Goal: Task Accomplishment & Management: Use online tool/utility

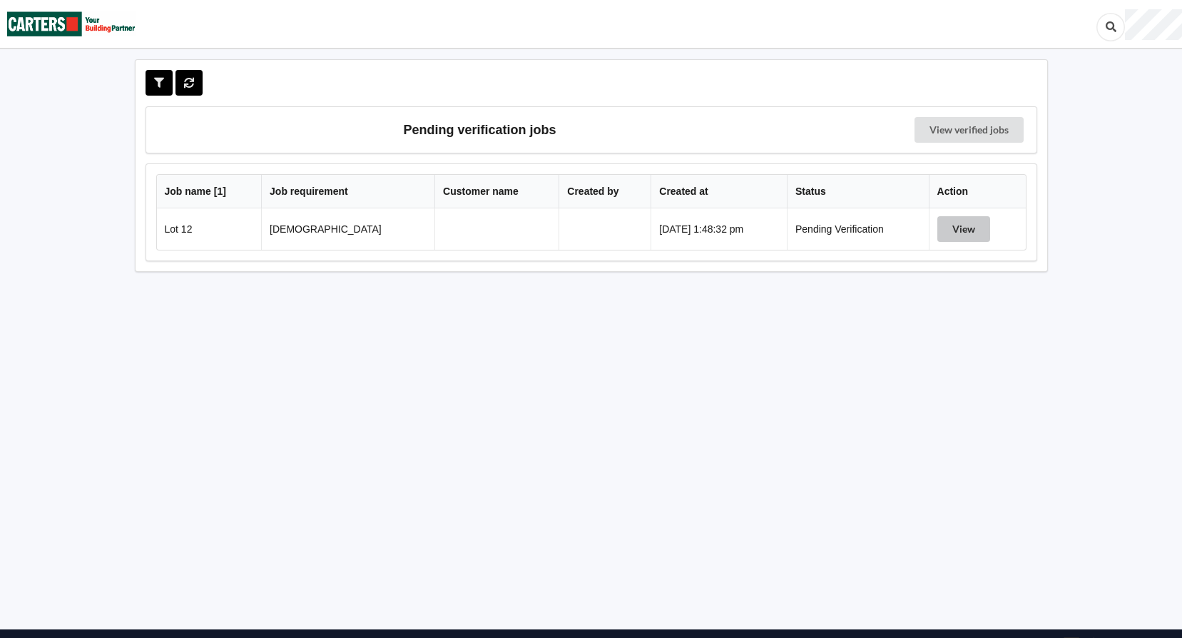
click at [962, 225] on button "View" at bounding box center [964, 229] width 53 height 26
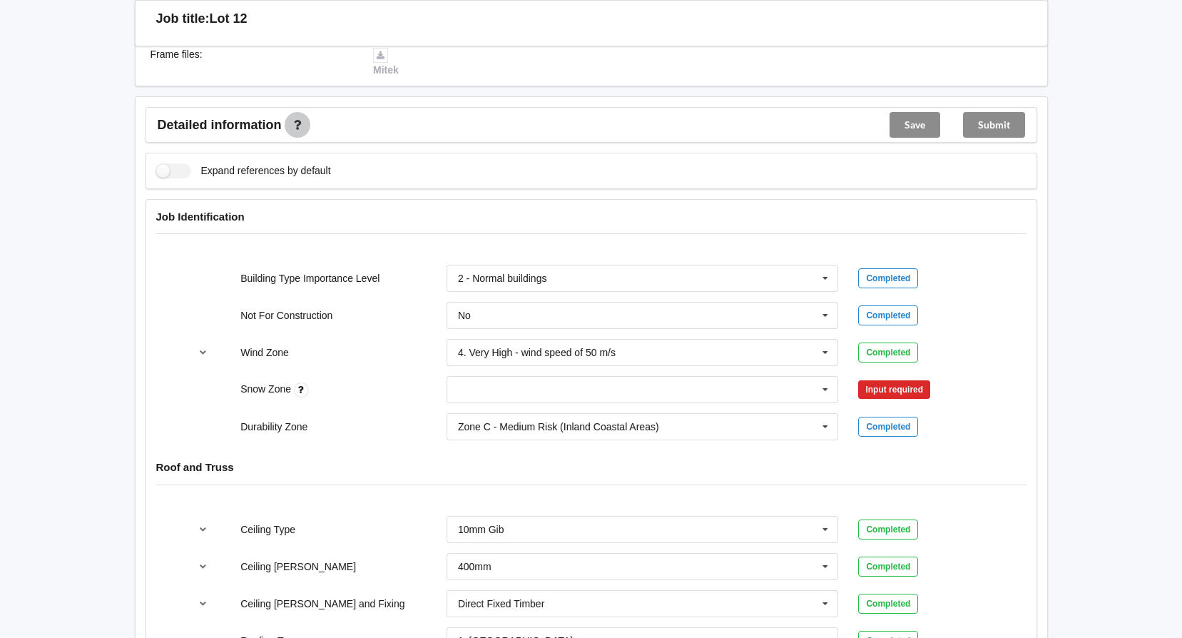
scroll to position [499, 0]
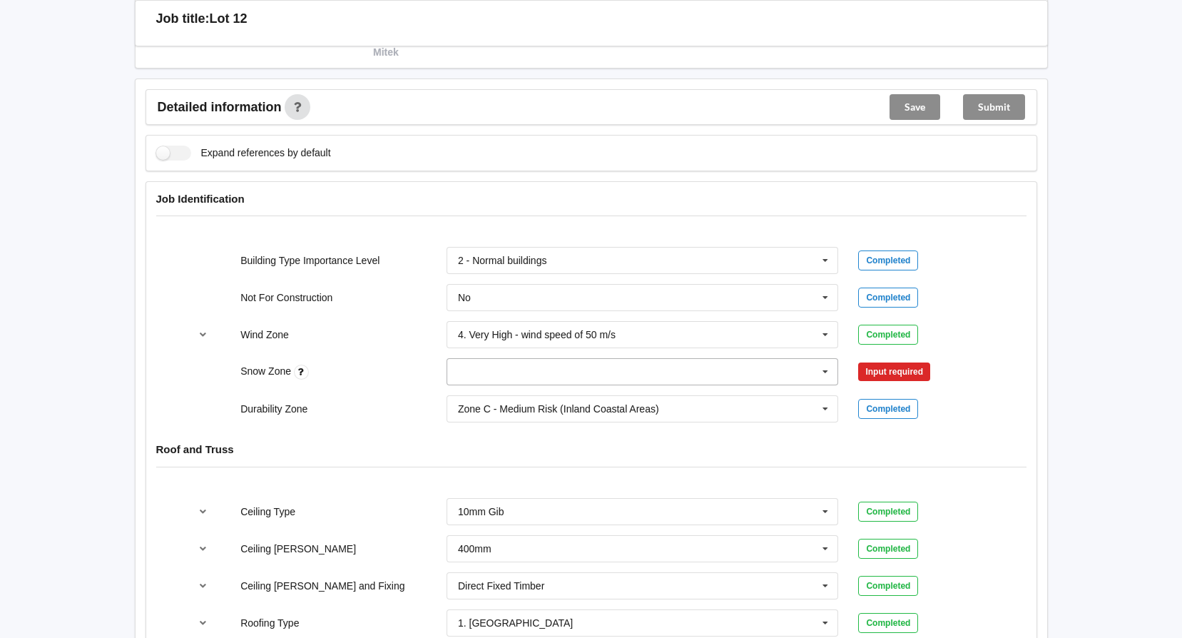
click at [486, 372] on input "text" at bounding box center [643, 372] width 391 height 26
click at [407, 377] on div "Snow Zone" at bounding box center [333, 372] width 206 height 16
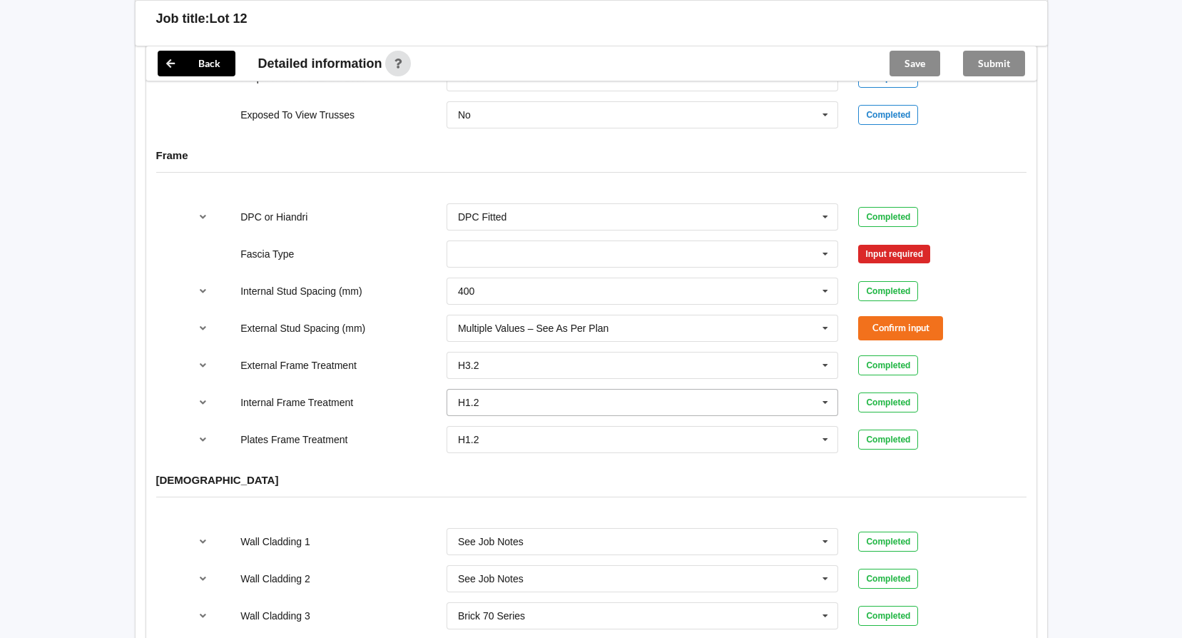
scroll to position [1409, 0]
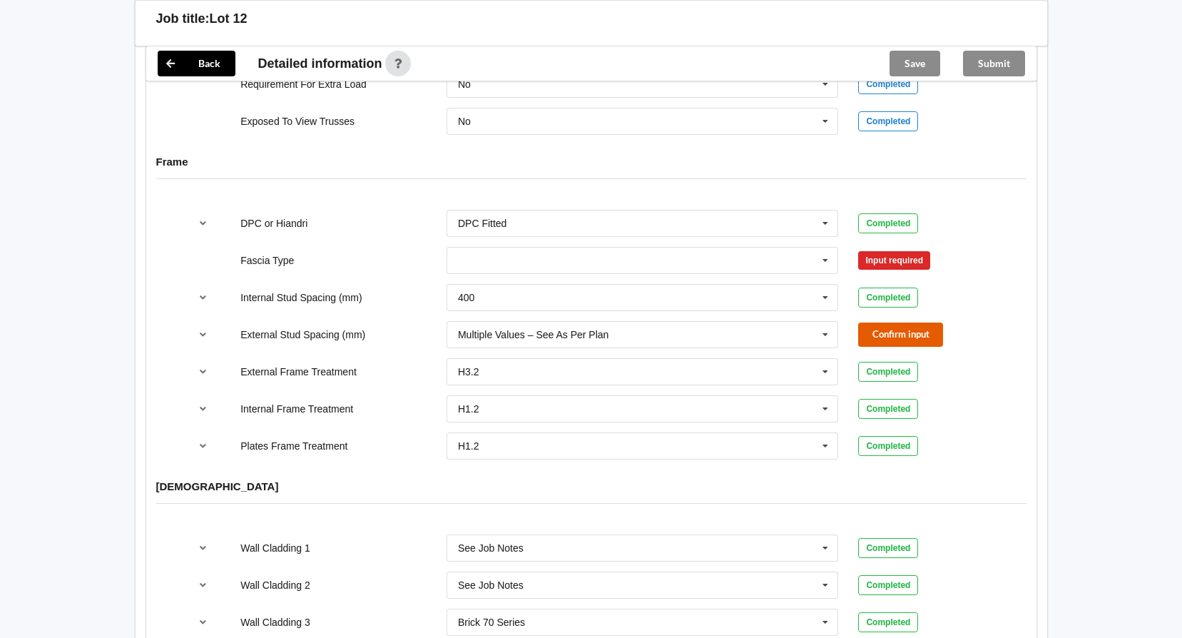
click at [920, 332] on button "Confirm input" at bounding box center [900, 334] width 85 height 24
click at [519, 255] on input "text" at bounding box center [643, 261] width 391 height 26
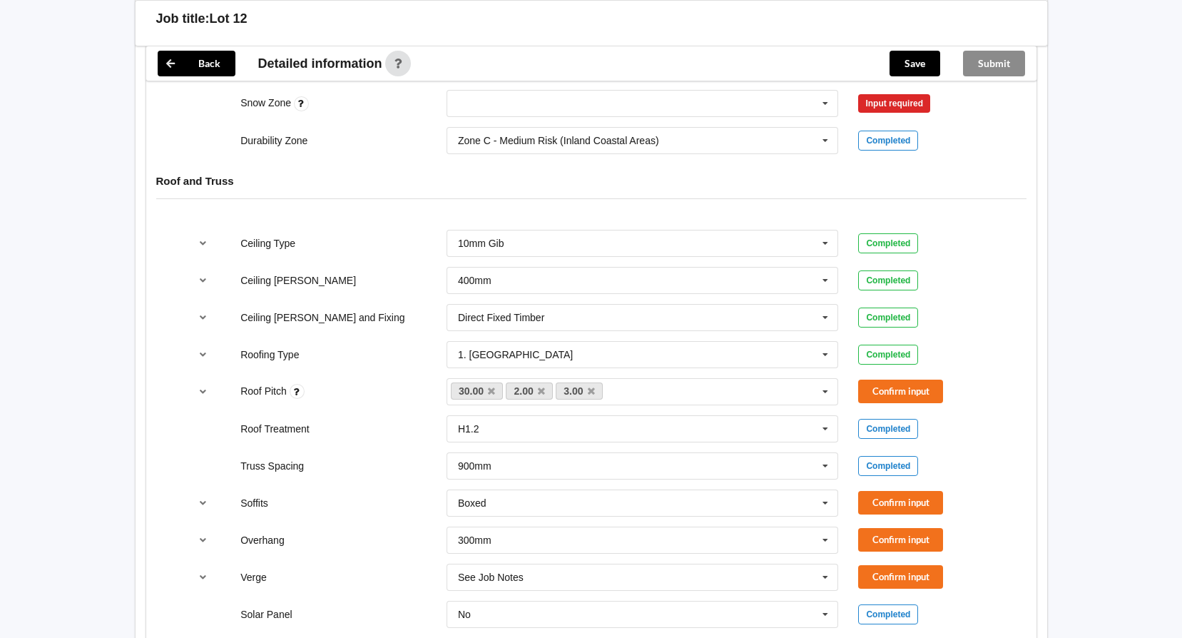
scroll to position [767, 0]
click at [829, 392] on icon at bounding box center [825, 393] width 21 height 26
click at [716, 393] on div "30.00 2.00 3.00 None" at bounding box center [643, 392] width 392 height 27
click at [827, 389] on icon at bounding box center [825, 393] width 21 height 26
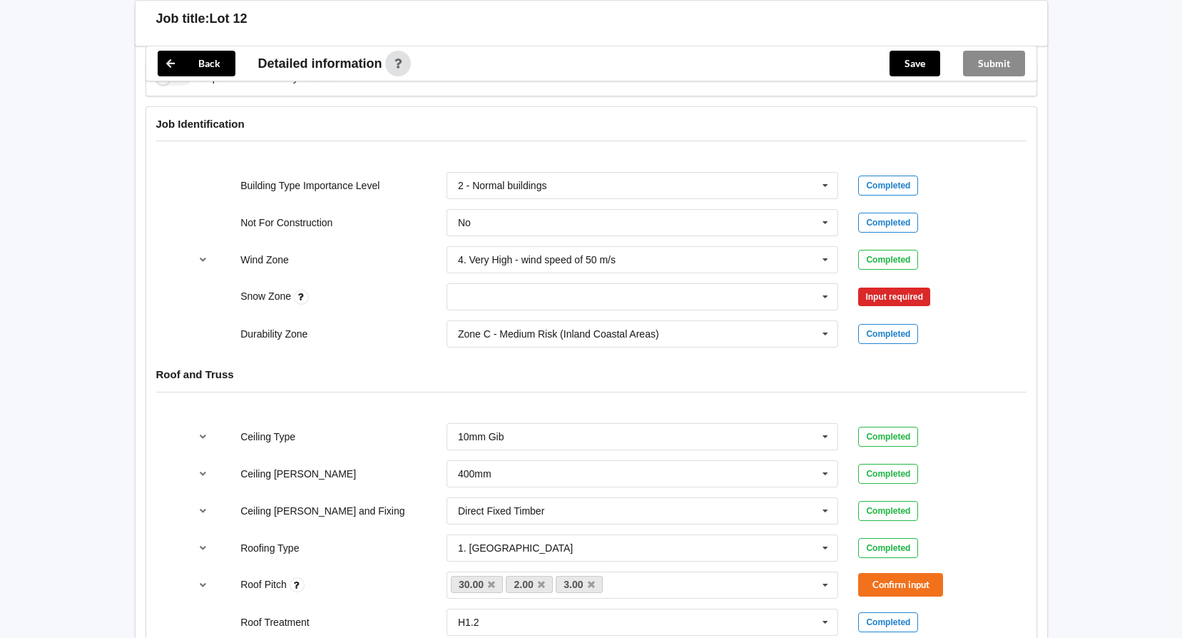
scroll to position [553, 0]
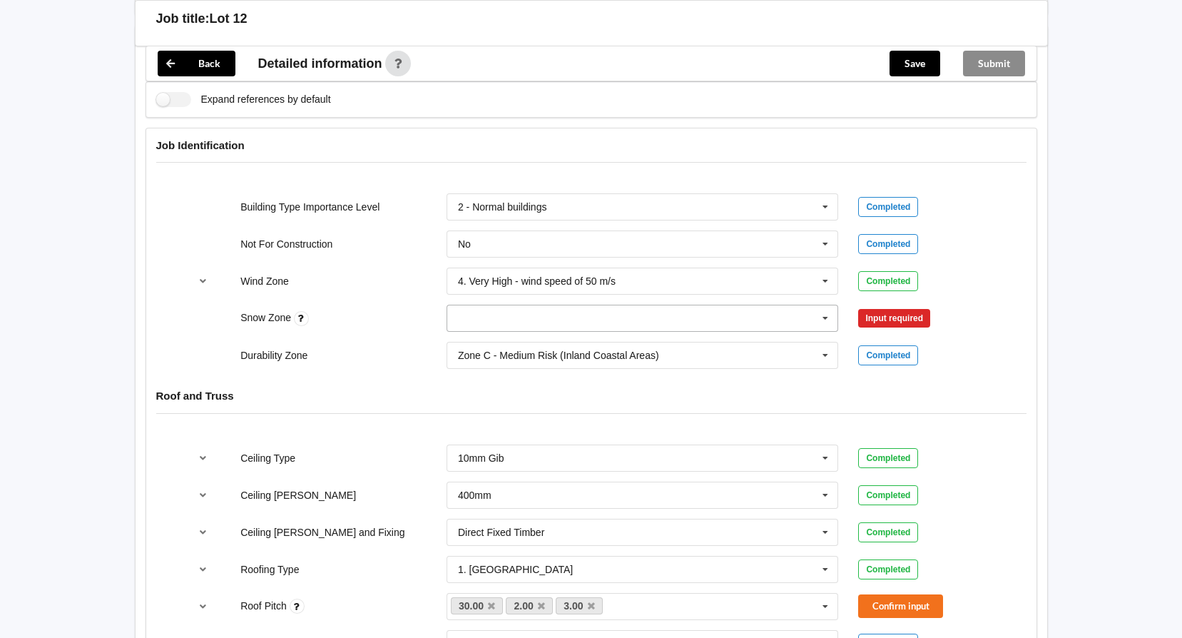
click at [822, 317] on icon at bounding box center [825, 318] width 21 height 26
click at [472, 343] on div "N0" at bounding box center [642, 344] width 391 height 26
click at [915, 318] on button "Confirm input" at bounding box center [900, 319] width 85 height 24
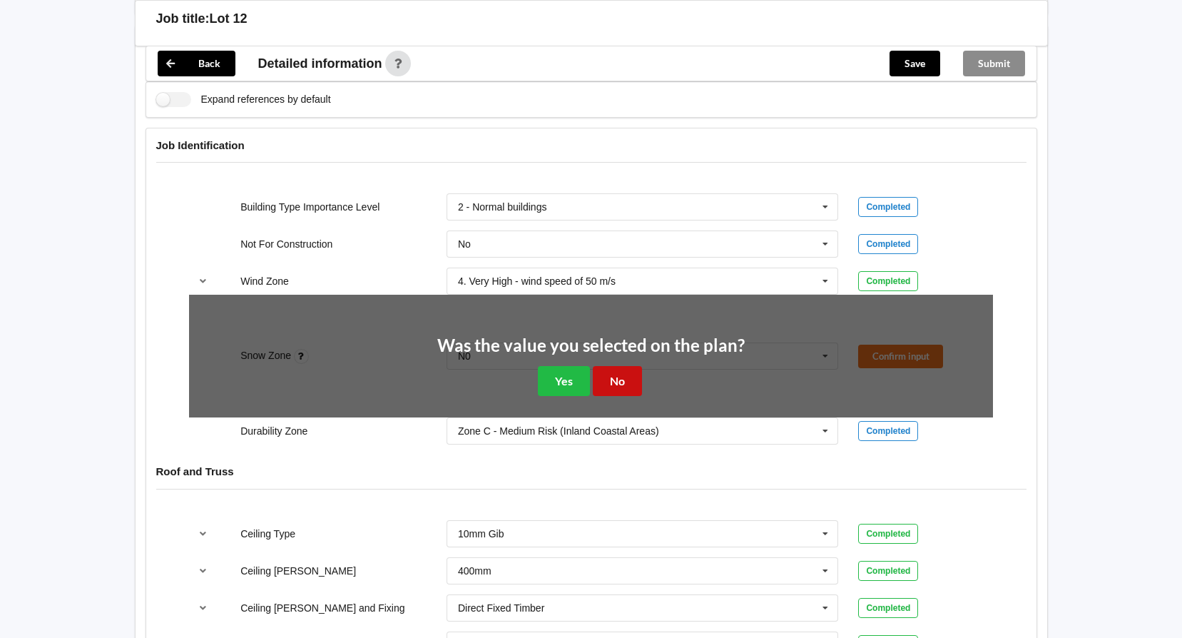
click at [620, 386] on button "No" at bounding box center [617, 380] width 49 height 29
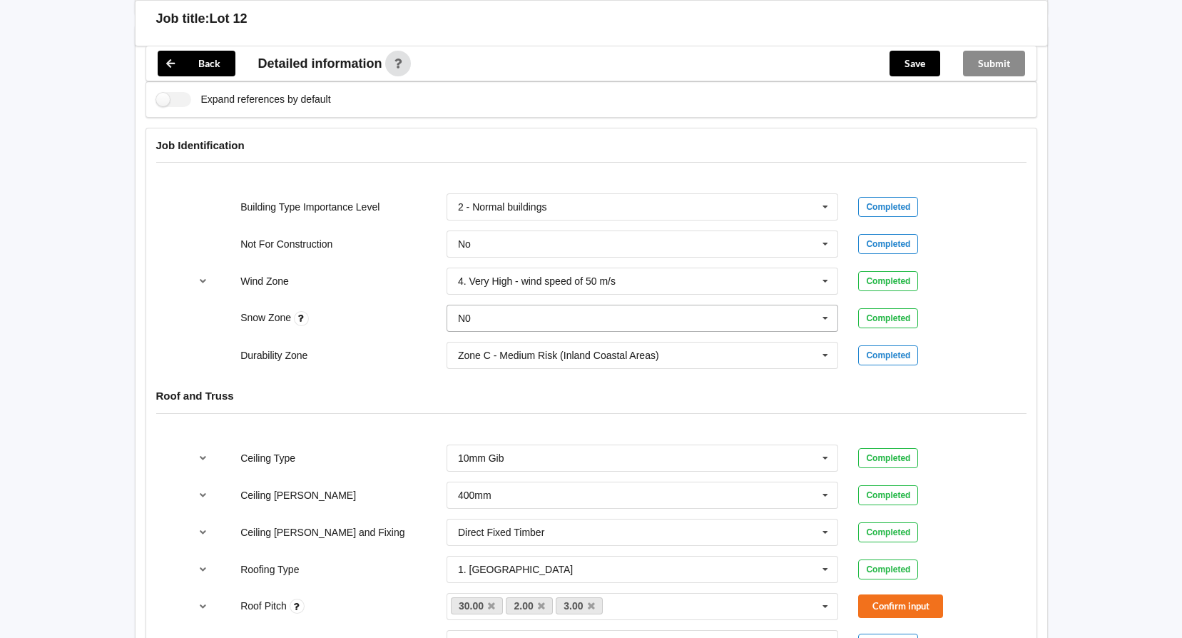
click at [825, 318] on icon at bounding box center [825, 318] width 21 height 26
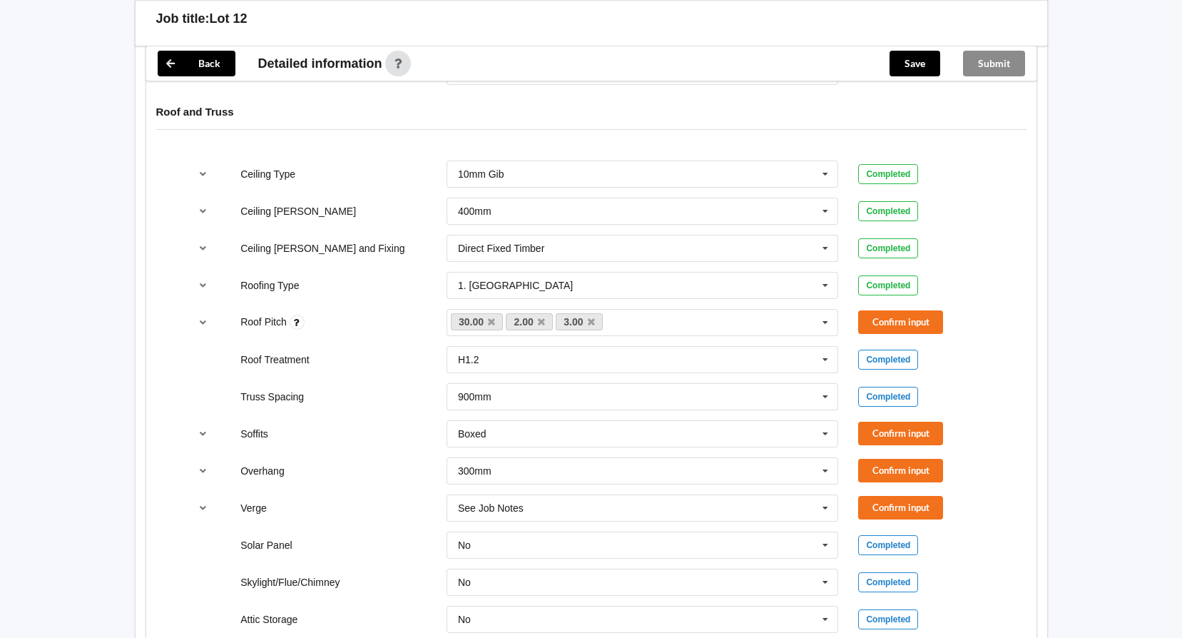
scroll to position [838, 0]
click at [541, 321] on icon at bounding box center [541, 320] width 7 height 9
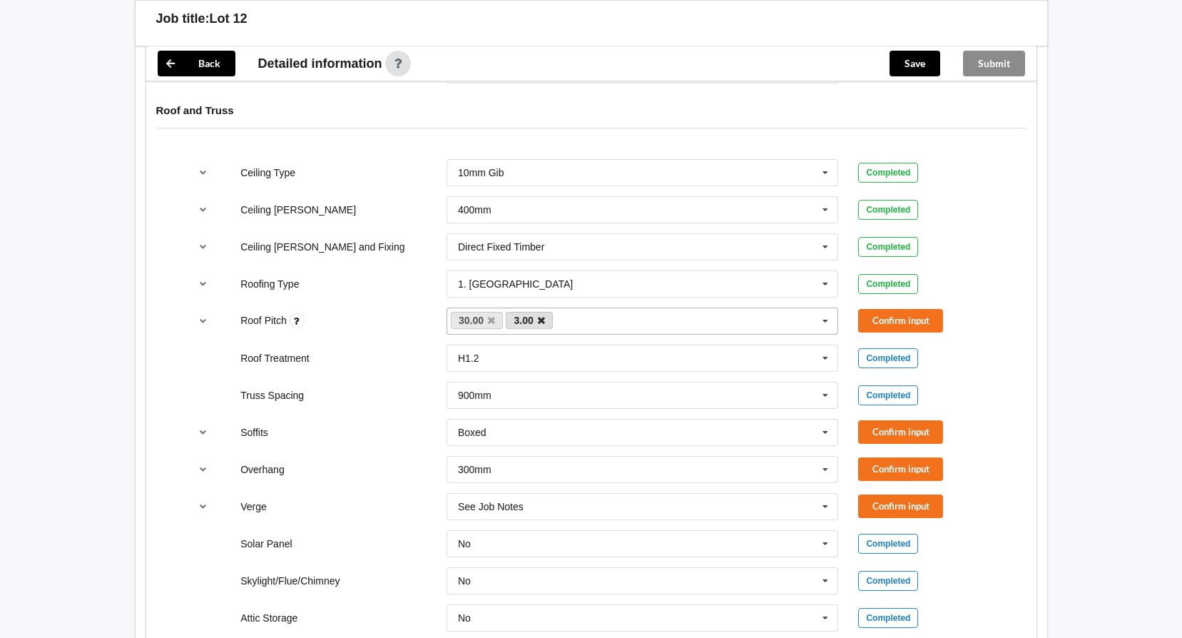
click at [542, 322] on icon at bounding box center [541, 320] width 7 height 9
click at [909, 322] on button "Confirm input" at bounding box center [900, 321] width 85 height 24
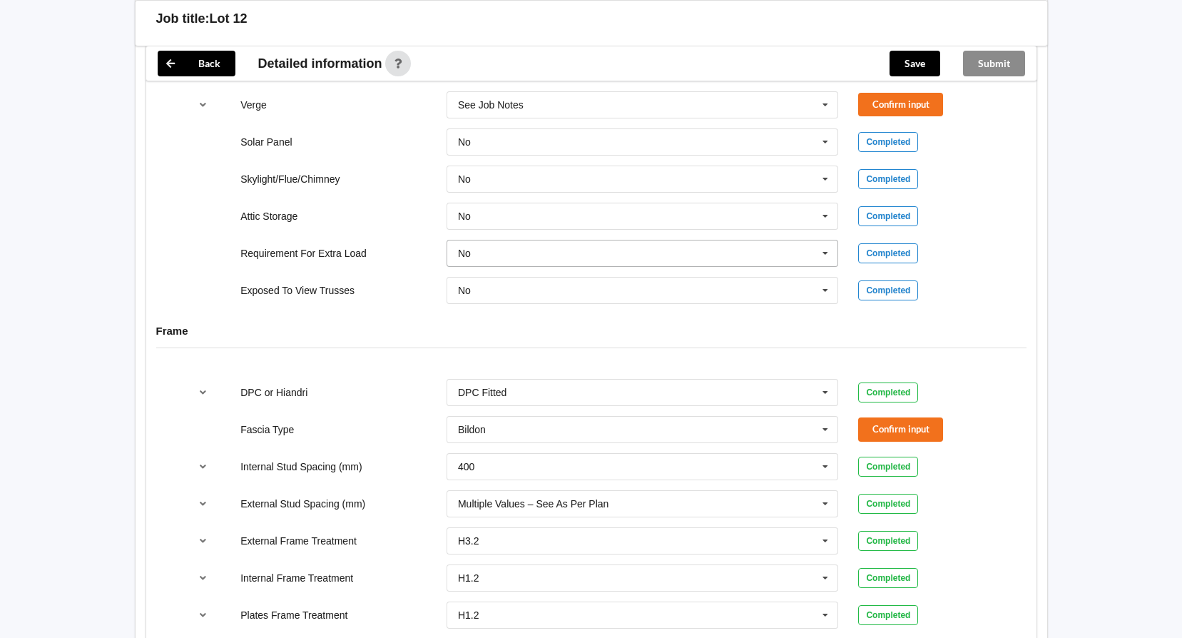
scroll to position [1266, 0]
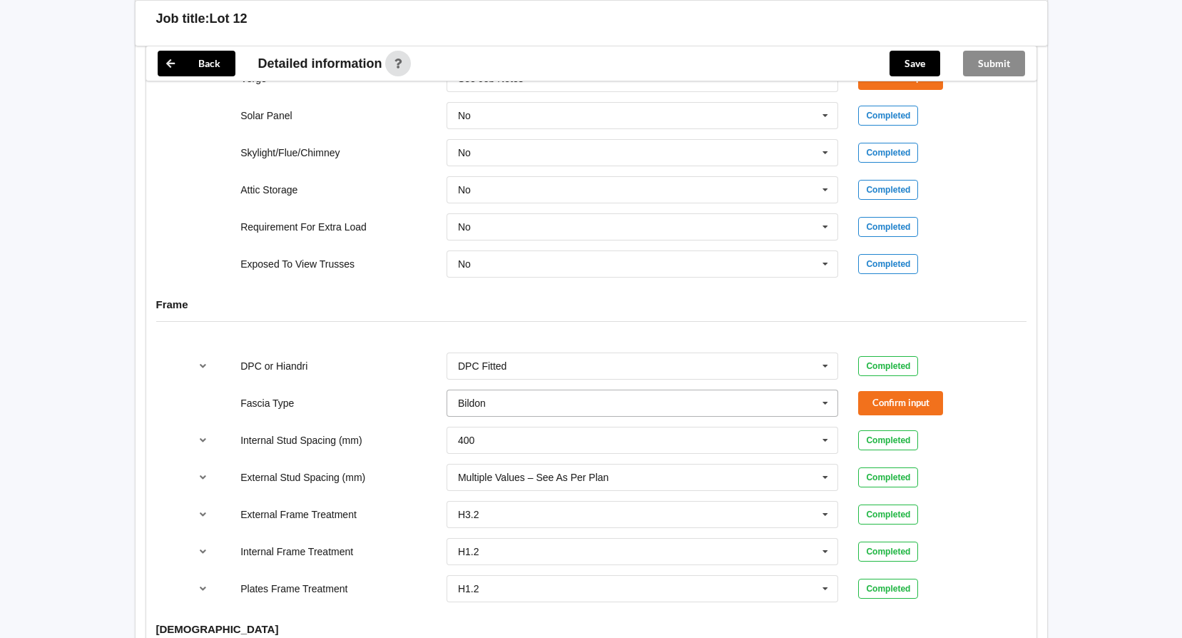
click at [828, 402] on icon at bounding box center [825, 403] width 21 height 26
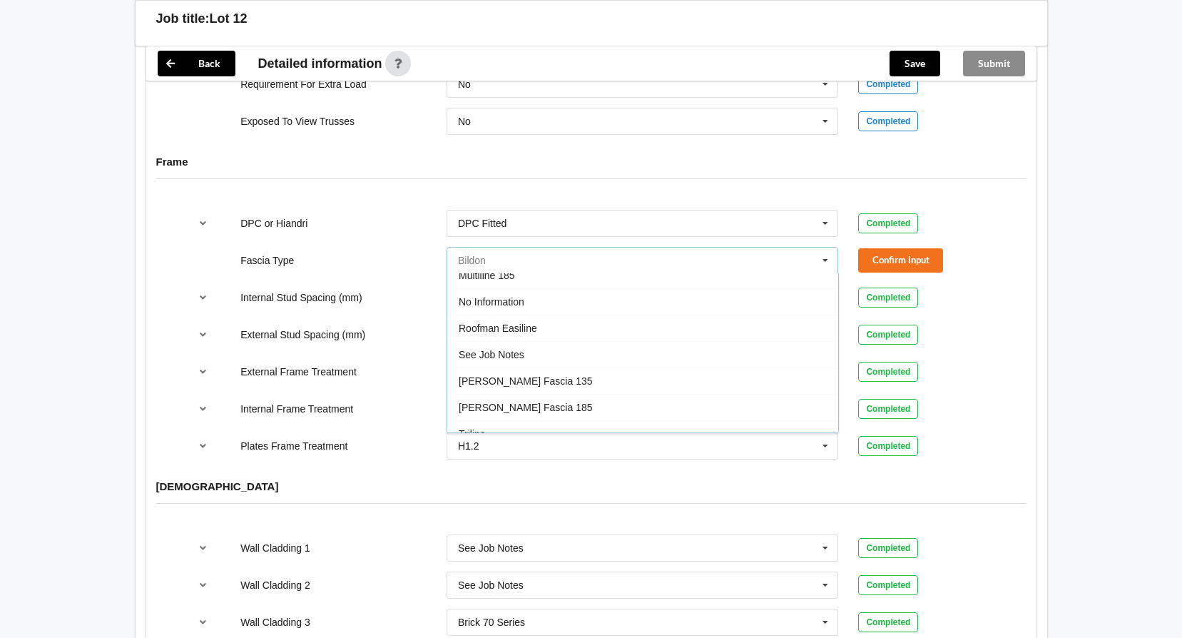
scroll to position [474, 0]
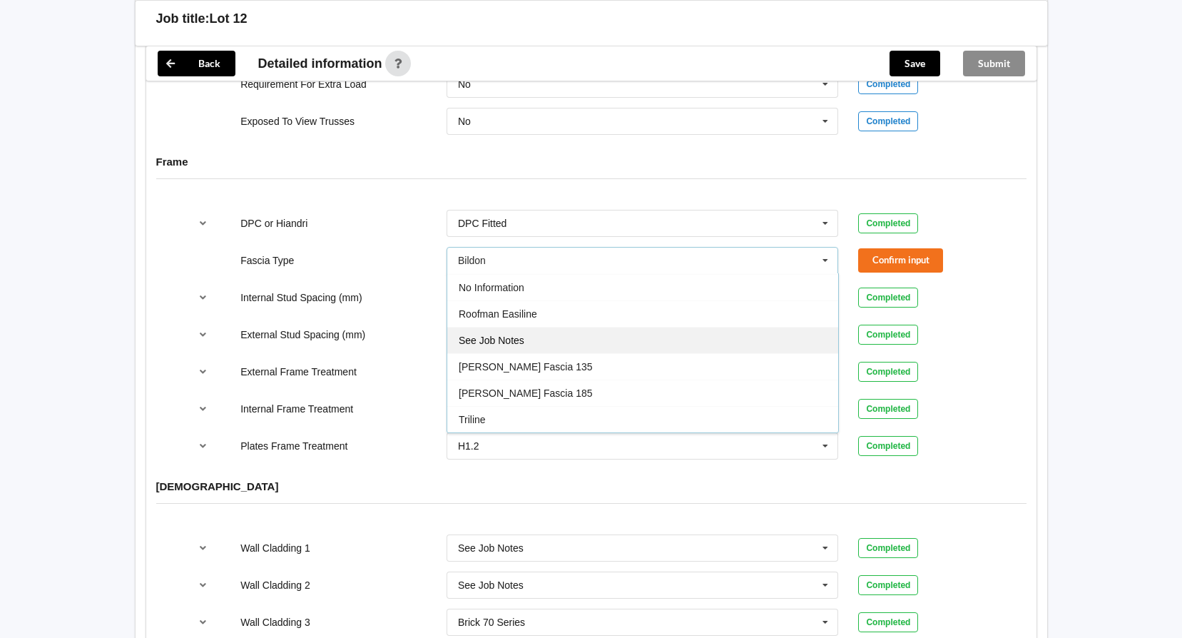
click at [522, 340] on span "See Job Notes" at bounding box center [492, 340] width 66 height 11
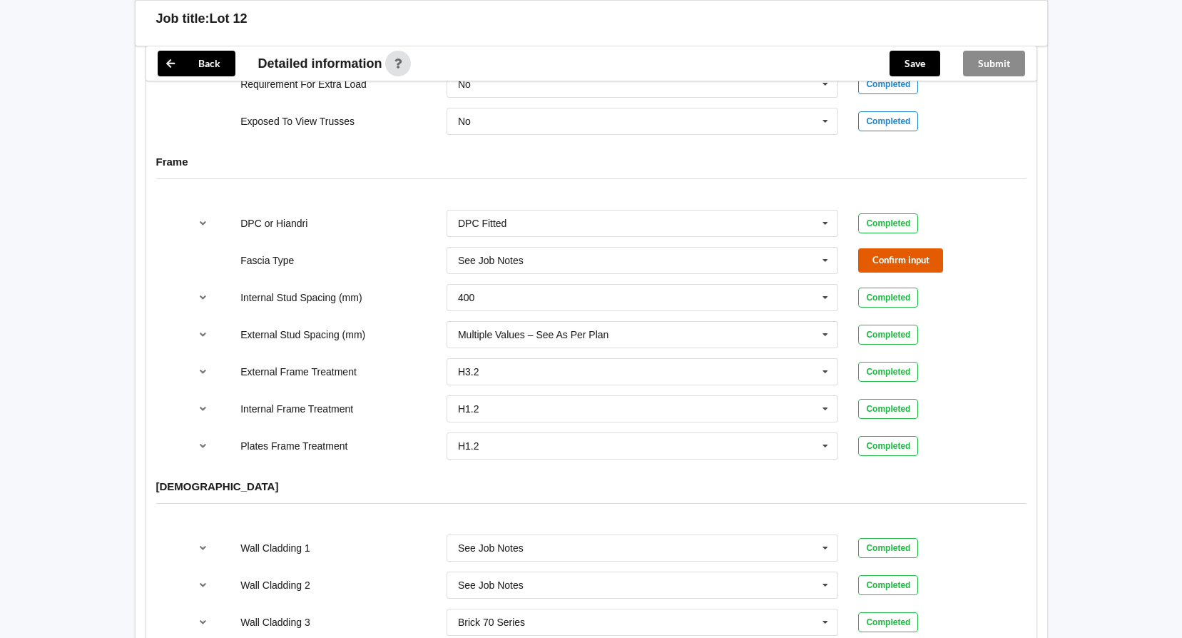
click at [920, 265] on button "Confirm input" at bounding box center [900, 260] width 85 height 24
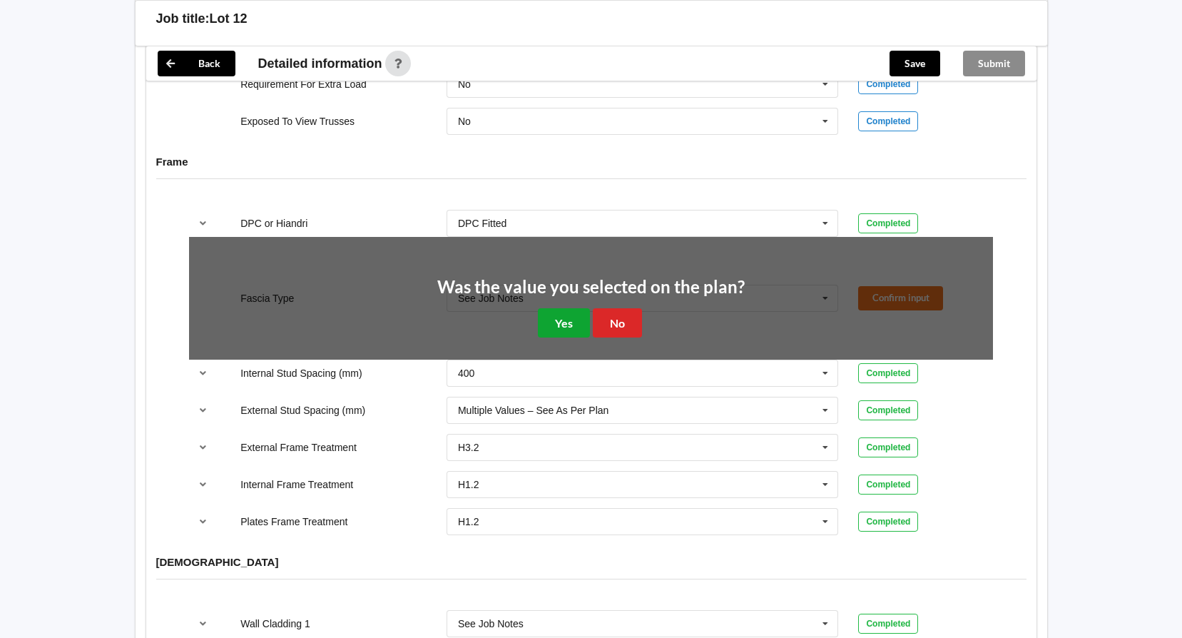
click at [562, 323] on button "Yes" at bounding box center [564, 322] width 52 height 29
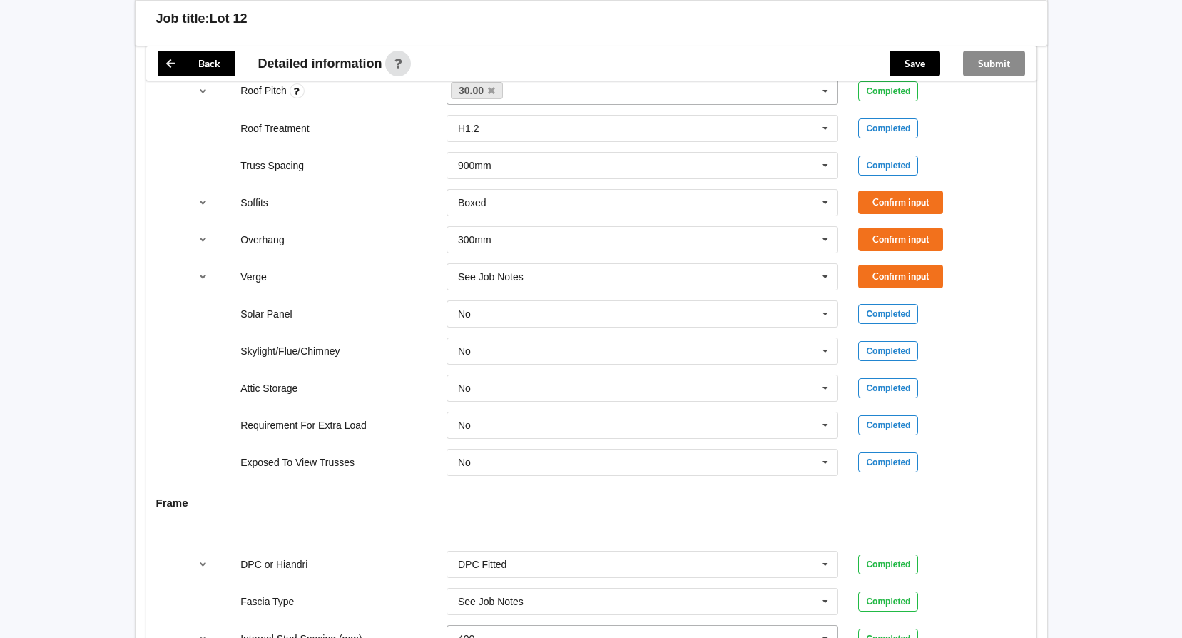
scroll to position [1052, 0]
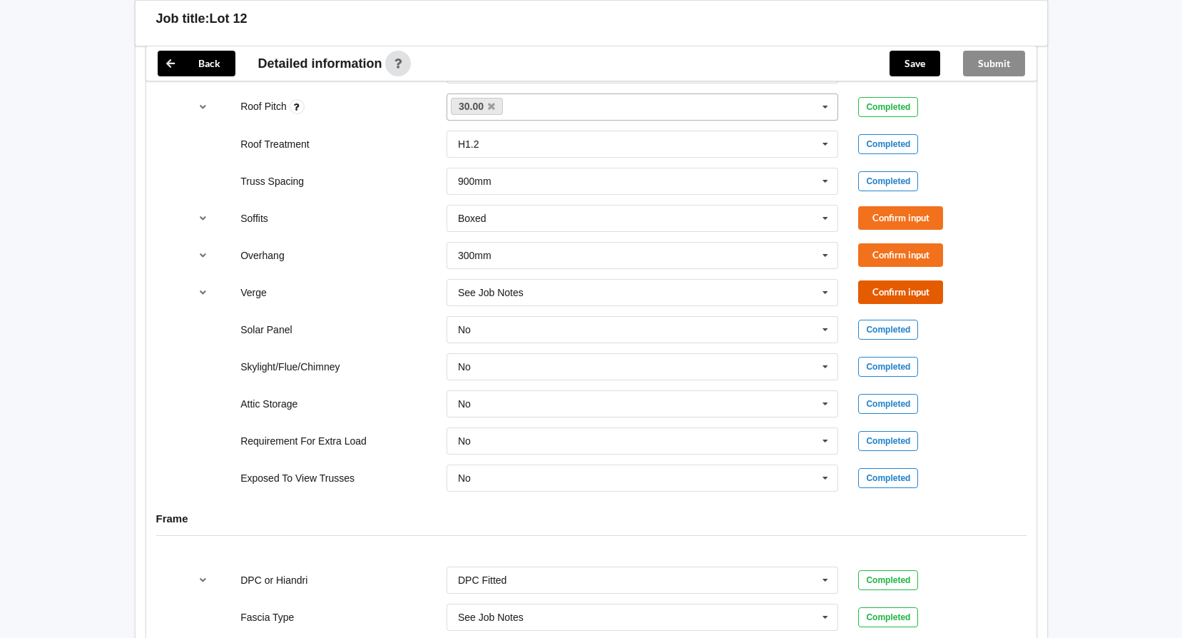
click at [911, 292] on button "Confirm input" at bounding box center [900, 292] width 85 height 24
click at [895, 254] on button "Confirm input" at bounding box center [900, 255] width 85 height 24
click at [893, 226] on button "Confirm input" at bounding box center [900, 218] width 85 height 24
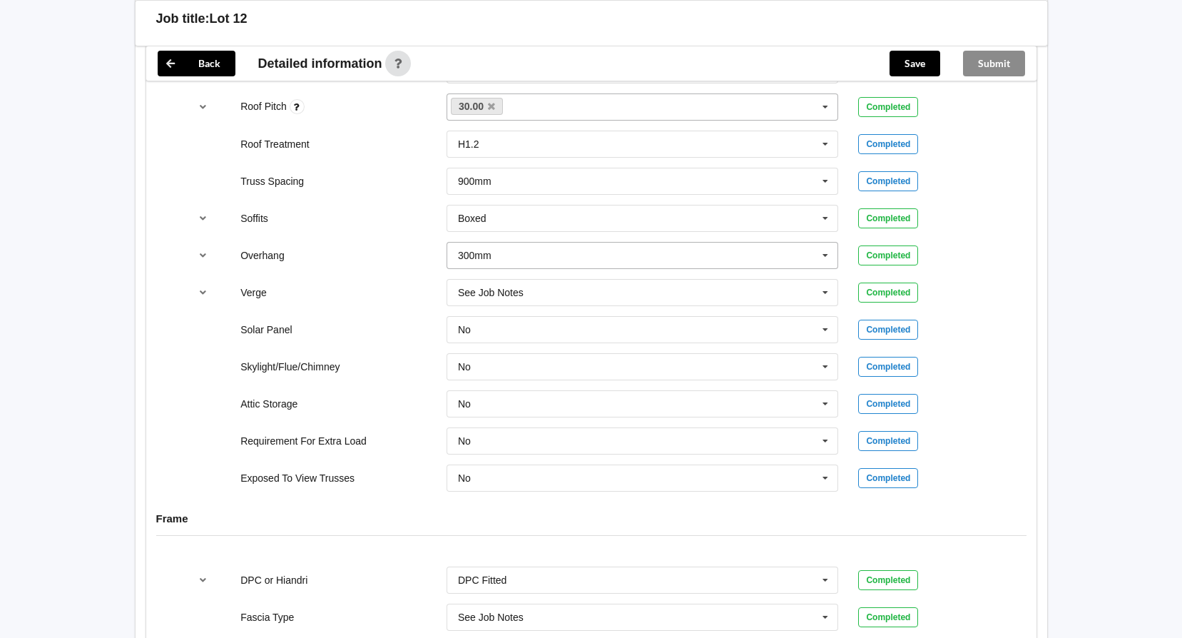
click at [824, 260] on icon at bounding box center [825, 256] width 21 height 26
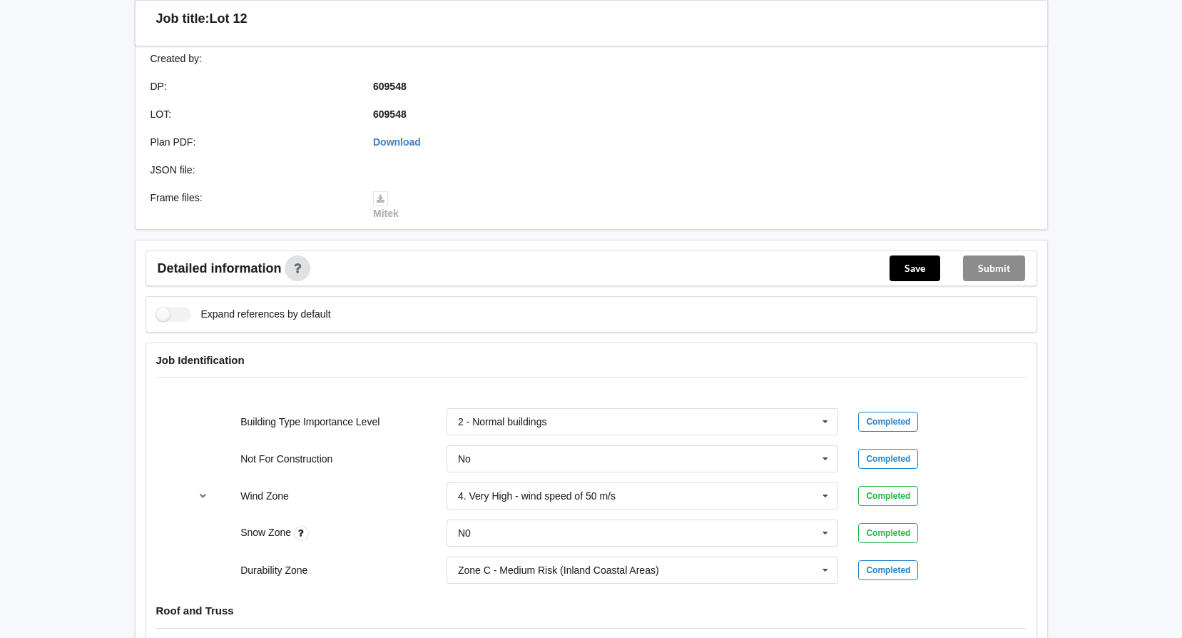
scroll to position [339, 0]
click at [924, 263] on button "Save" at bounding box center [915, 268] width 51 height 26
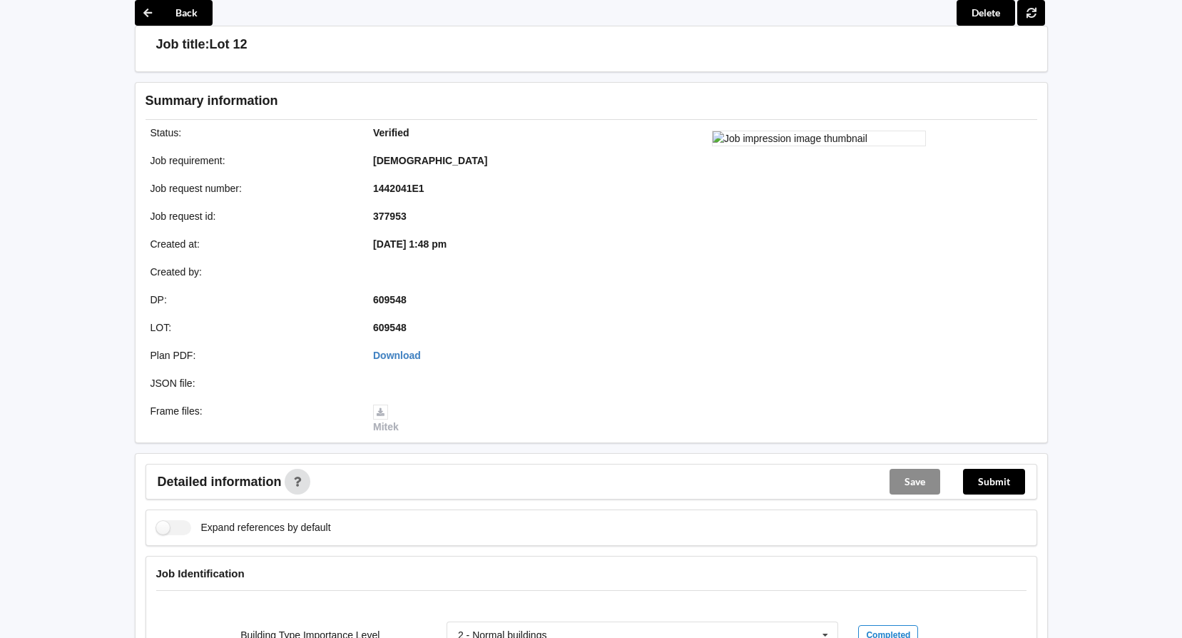
scroll to position [0, 0]
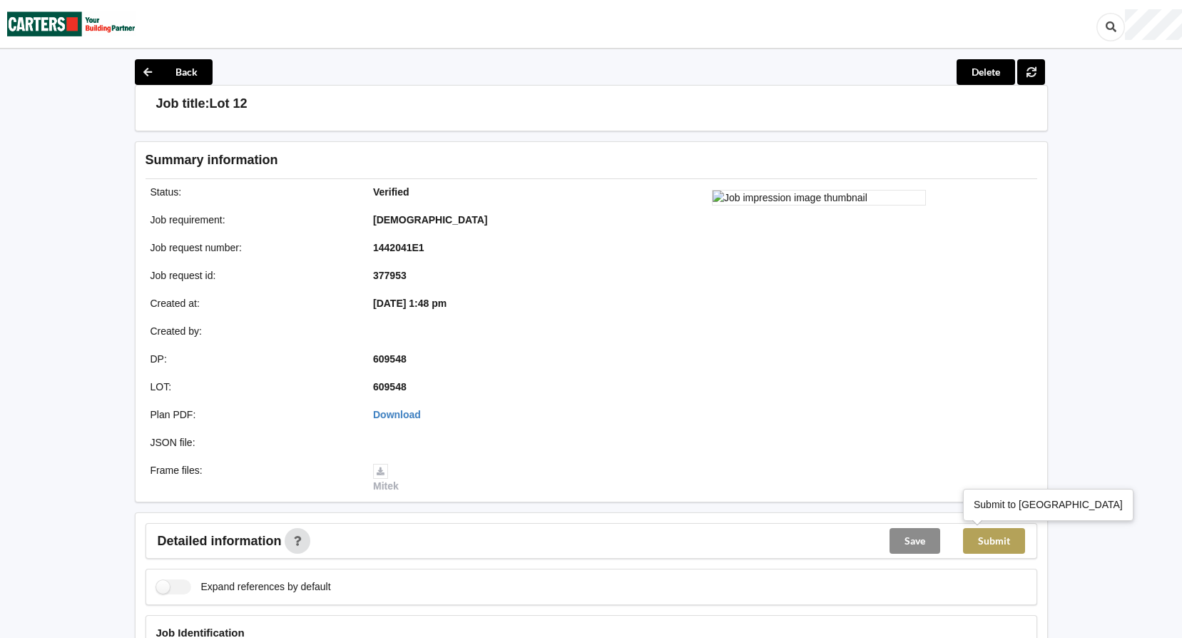
click at [1007, 545] on button "Submit" at bounding box center [994, 541] width 62 height 26
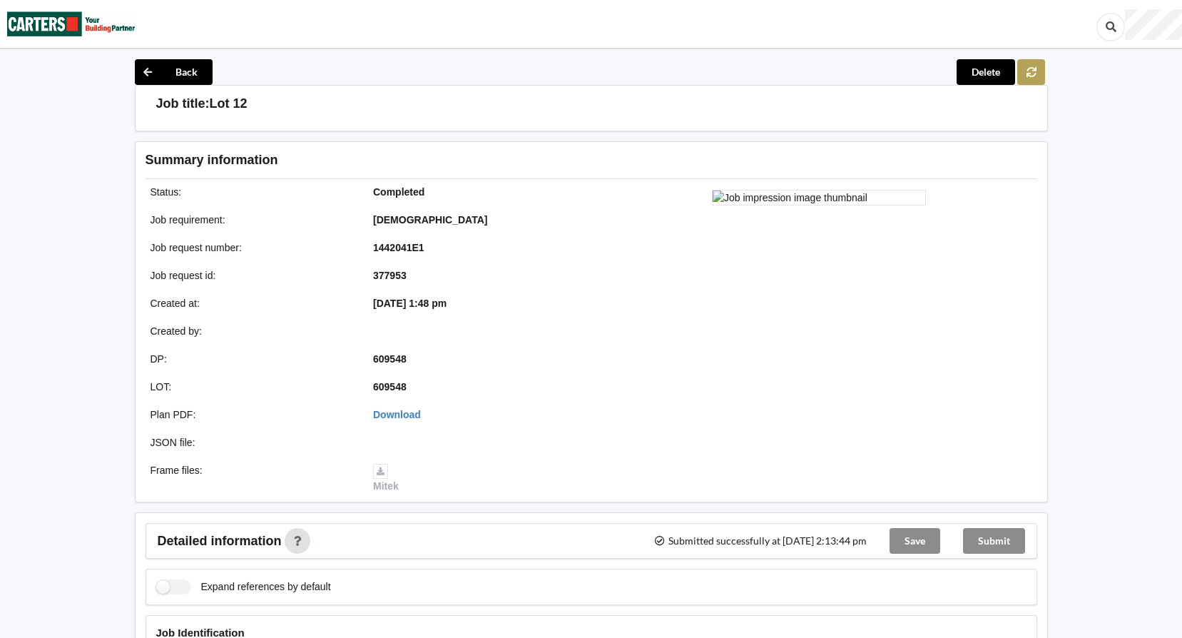
click at [1034, 73] on icon at bounding box center [1031, 71] width 12 height 9
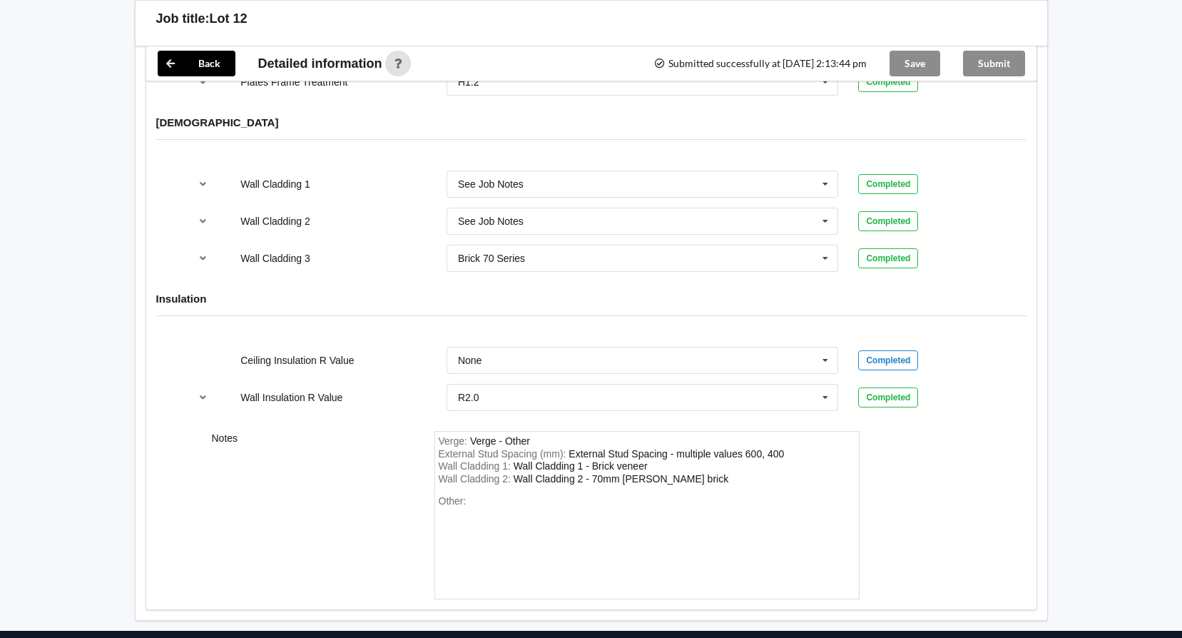
scroll to position [1772, 0]
